Goal: Task Accomplishment & Management: Manage account settings

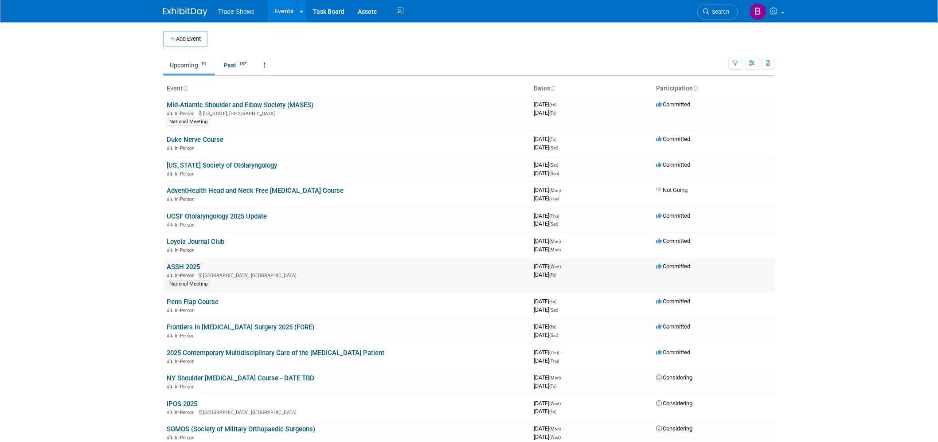
click at [188, 263] on link "ASSH 2025" at bounding box center [183, 267] width 33 height 8
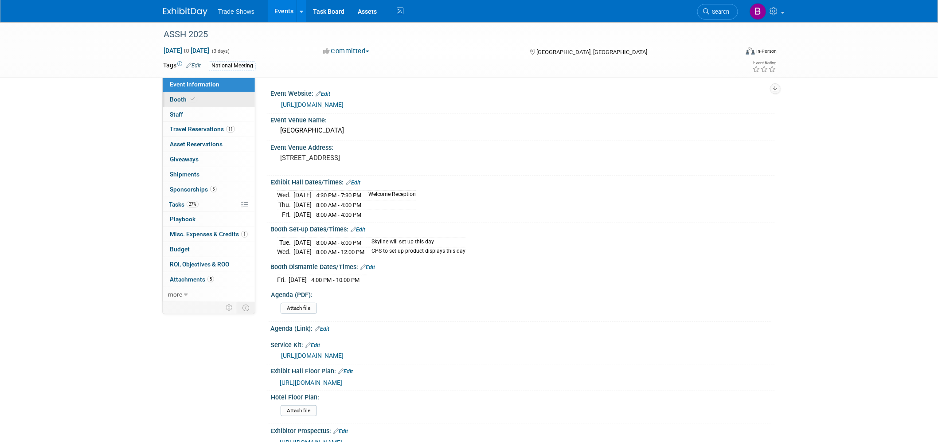
click at [184, 102] on span "Booth" at bounding box center [183, 99] width 27 height 7
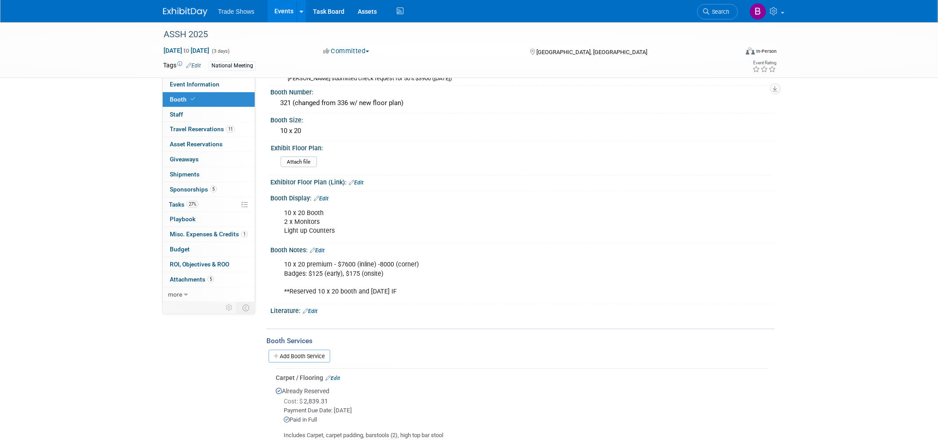
scroll to position [148, 0]
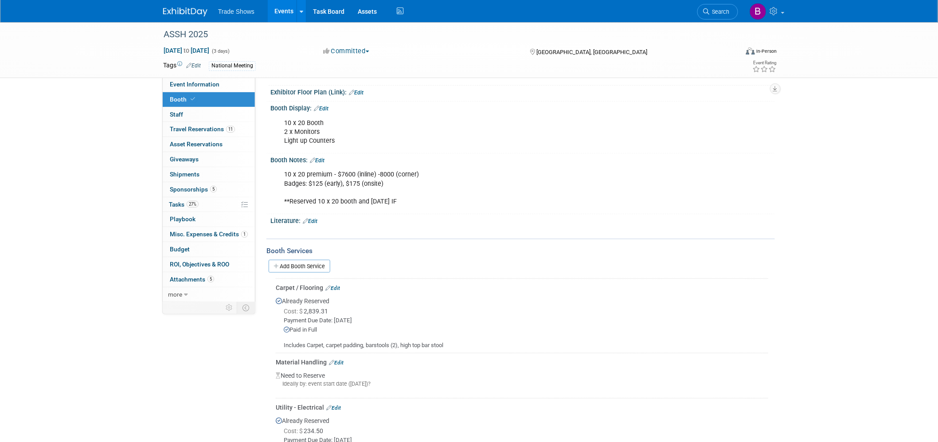
click at [313, 220] on link "Edit" at bounding box center [310, 221] width 15 height 6
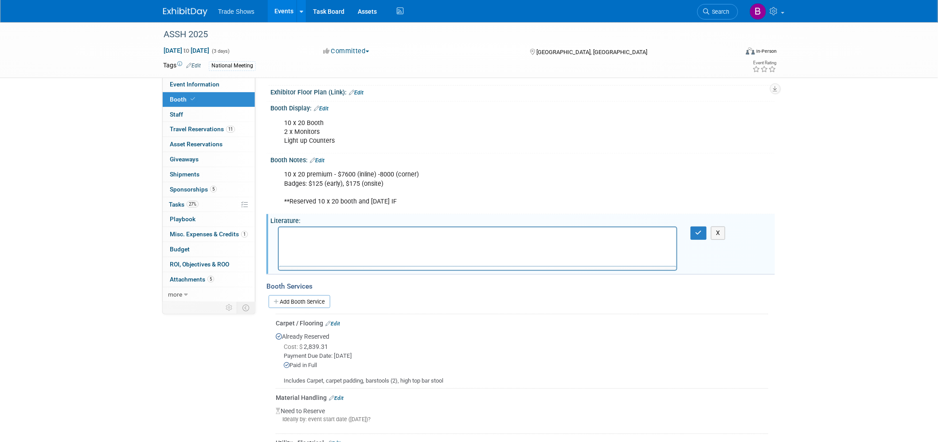
scroll to position [0, 0]
click at [310, 237] on p "Rich Text Area. Press ALT-0 for help." at bounding box center [478, 235] width 388 height 9
click at [435, 256] on icon "Bullet list" at bounding box center [432, 261] width 11 height 11
click at [319, 237] on li "Rich Text Area. Press ALT-0 for help." at bounding box center [487, 235] width 370 height 9
click at [364, 233] on li "Desai Case Report" at bounding box center [487, 235] width 370 height 9
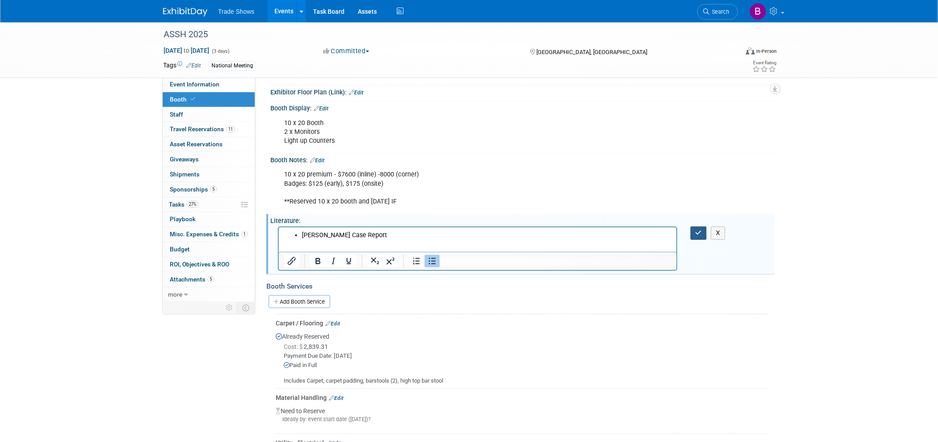
click at [701, 230] on icon "button" at bounding box center [699, 233] width 7 height 6
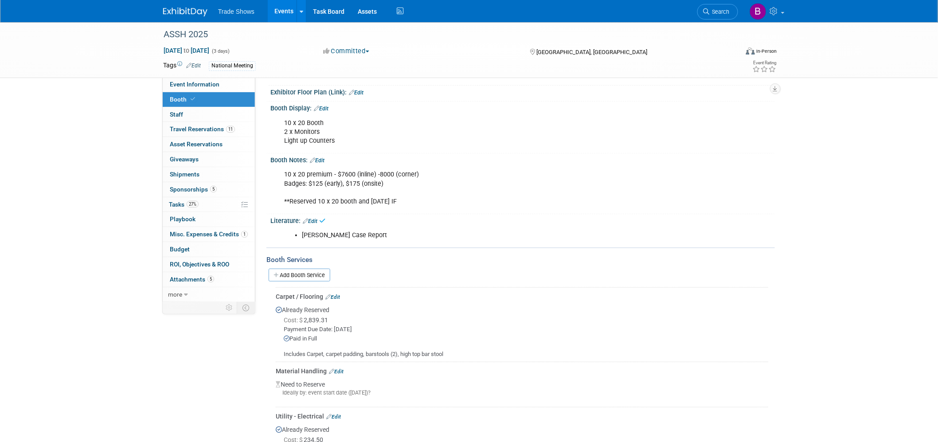
click at [813, 222] on div "ASSH 2025 Oct 8, 2025 to Oct 10, 2025 (3 days) Oct 8, 2025 to Oct 10, 2025 Comm…" at bounding box center [469, 242] width 938 height 735
